Goal: Task Accomplishment & Management: Use online tool/utility

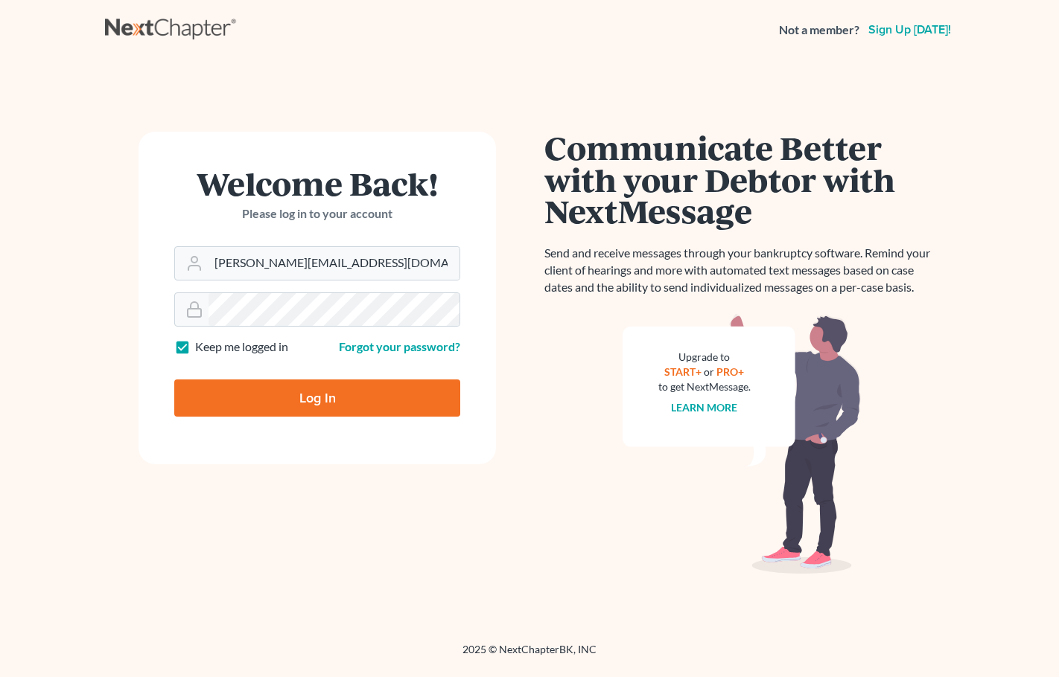
click at [324, 399] on input "Log In" at bounding box center [317, 398] width 286 height 37
type input "Thinking..."
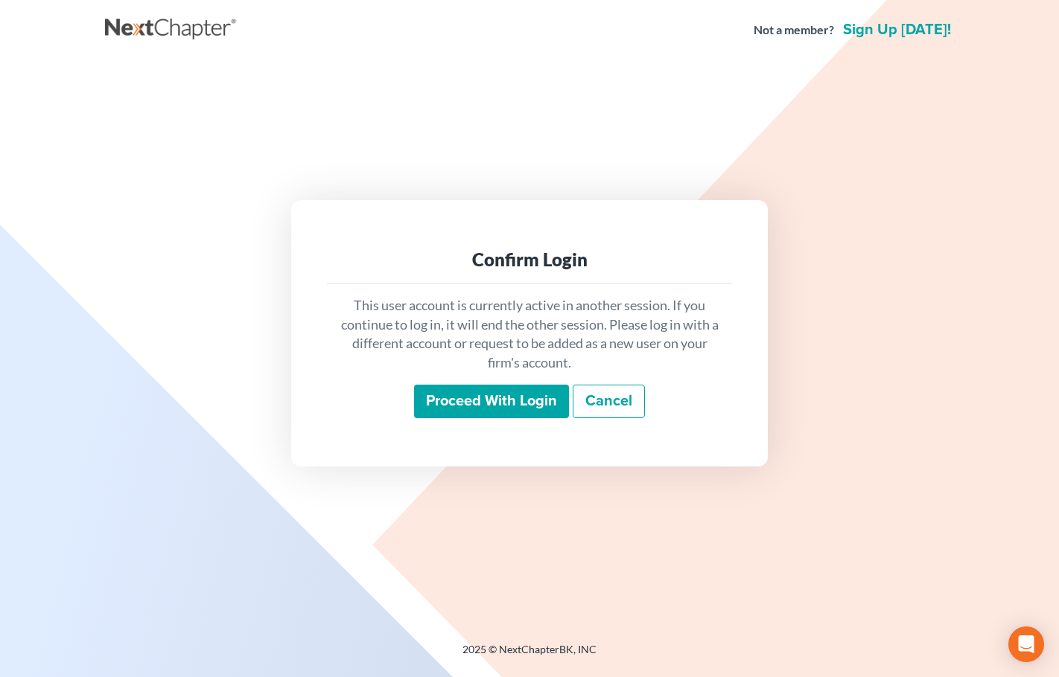
click at [480, 406] on input "Proceed with login" at bounding box center [491, 402] width 155 height 34
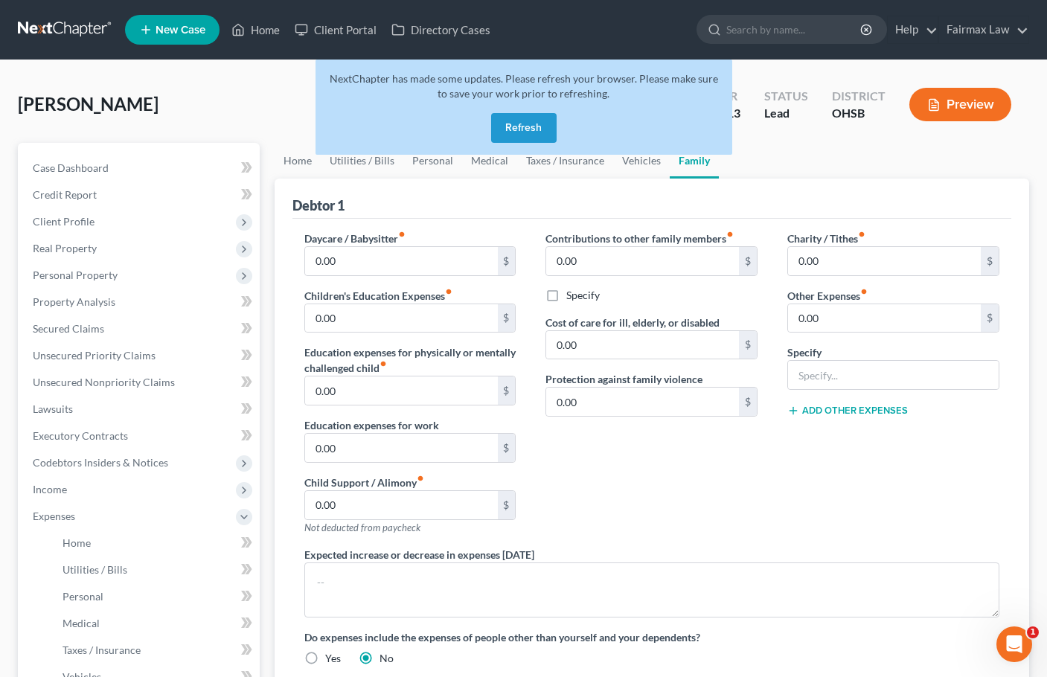
drag, startPoint x: 0, startPoint y: 0, endPoint x: 526, endPoint y: 129, distance: 541.8
click at [526, 129] on button "Refresh" at bounding box center [524, 128] width 66 height 30
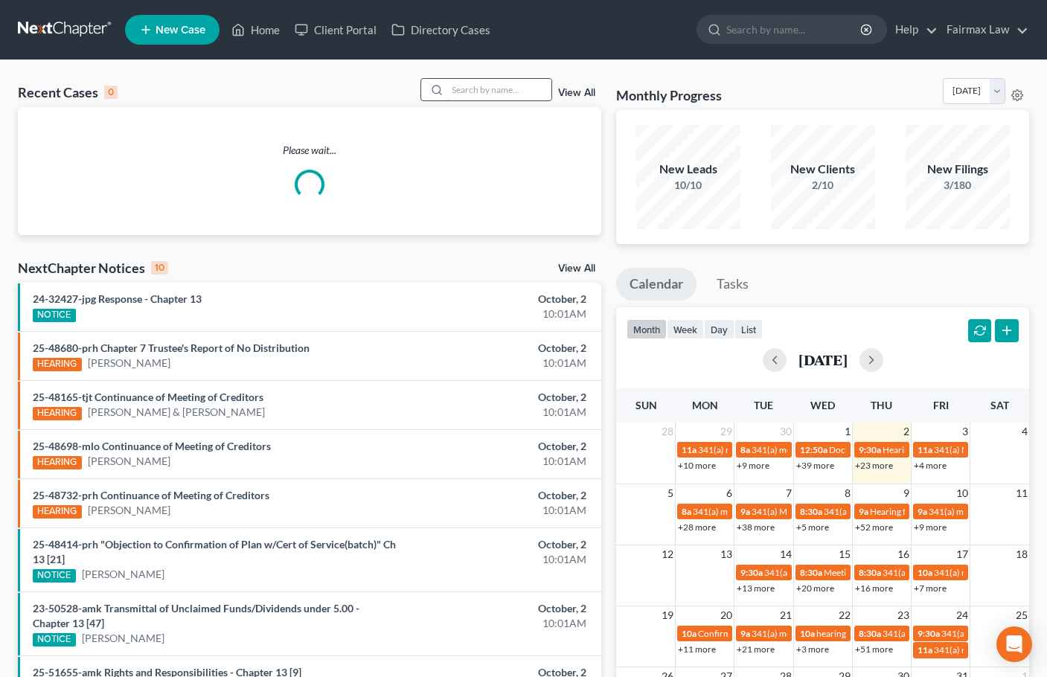
click at [479, 91] on input "search" at bounding box center [499, 90] width 104 height 22
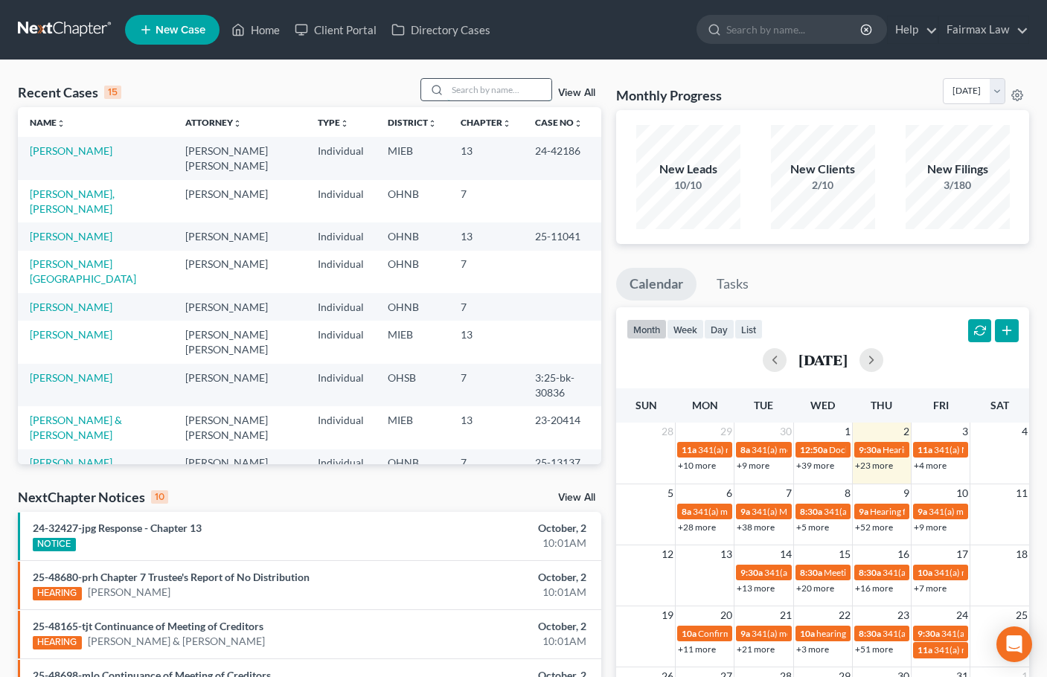
paste input "HUMAN: Client Sherwyn Williams reports ongoing wage garnishment after case was …"
type input "HUMAN: Client Sherwyn Williams reports ongoing wage garnishment after case was …"
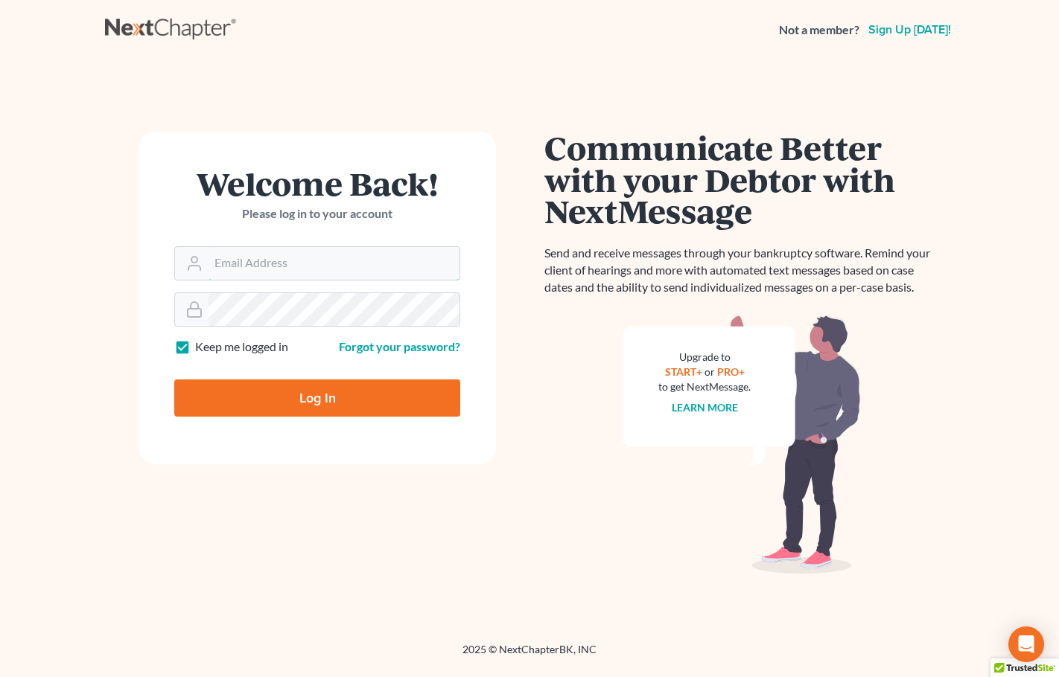
type input "[PERSON_NAME][EMAIL_ADDRESS][DOMAIN_NAME]"
click at [339, 409] on input "Log In" at bounding box center [317, 398] width 286 height 37
type input "Thinking..."
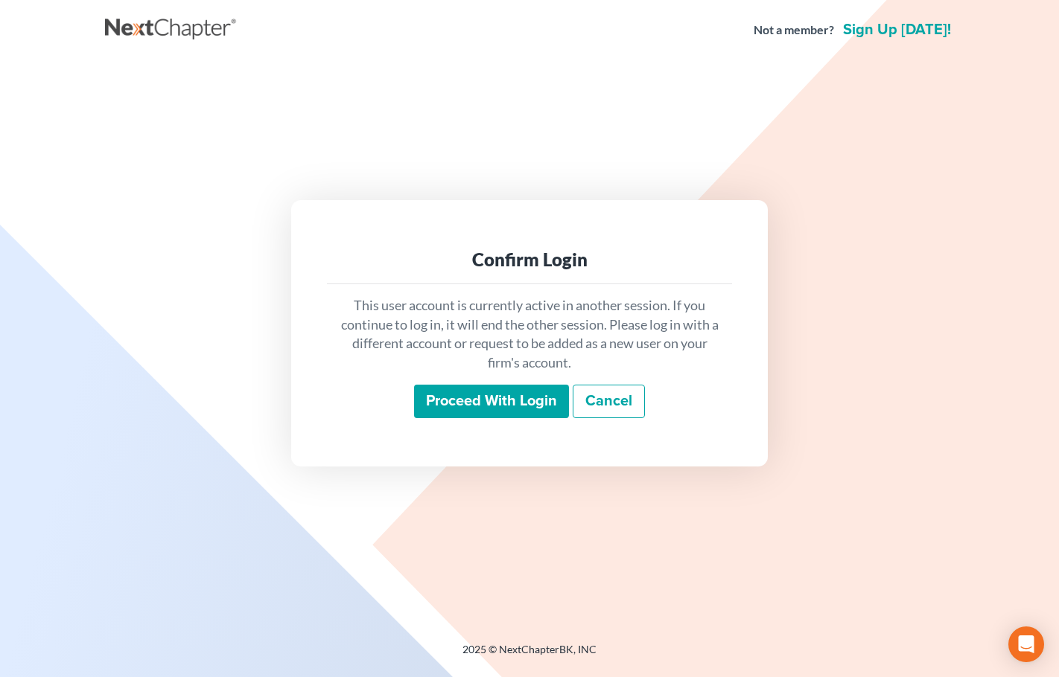
click at [508, 392] on input "Proceed with login" at bounding box center [491, 402] width 155 height 34
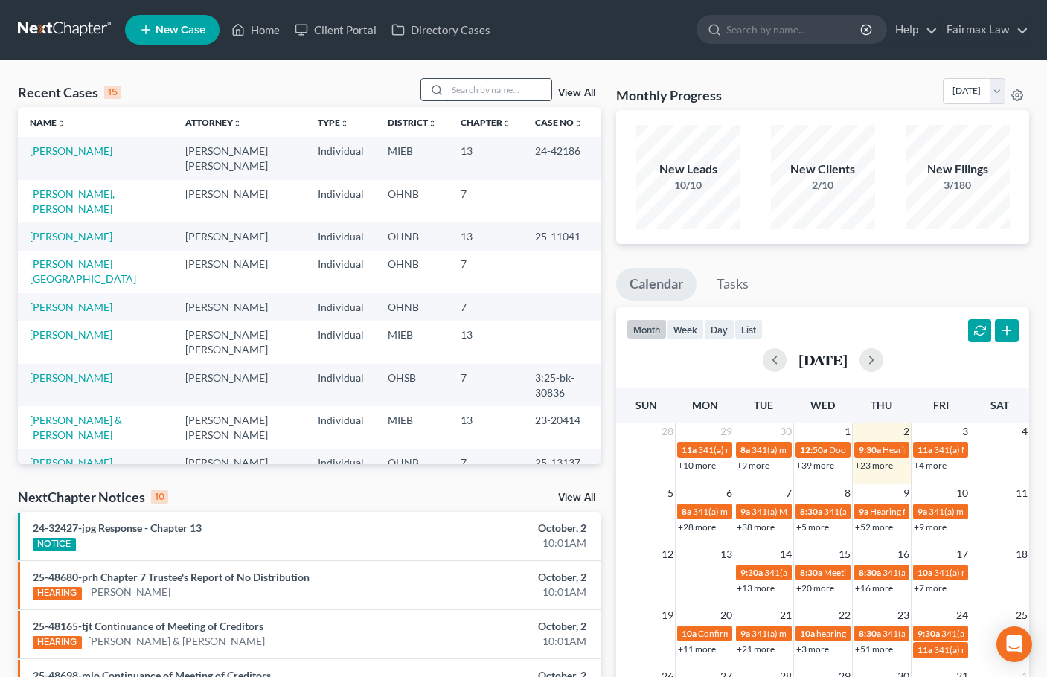
click at [486, 83] on input "search" at bounding box center [499, 90] width 104 height 22
paste input "Sherwyn Williams"
type input "Sherwyn Williams"
